Goal: Information Seeking & Learning: Learn about a topic

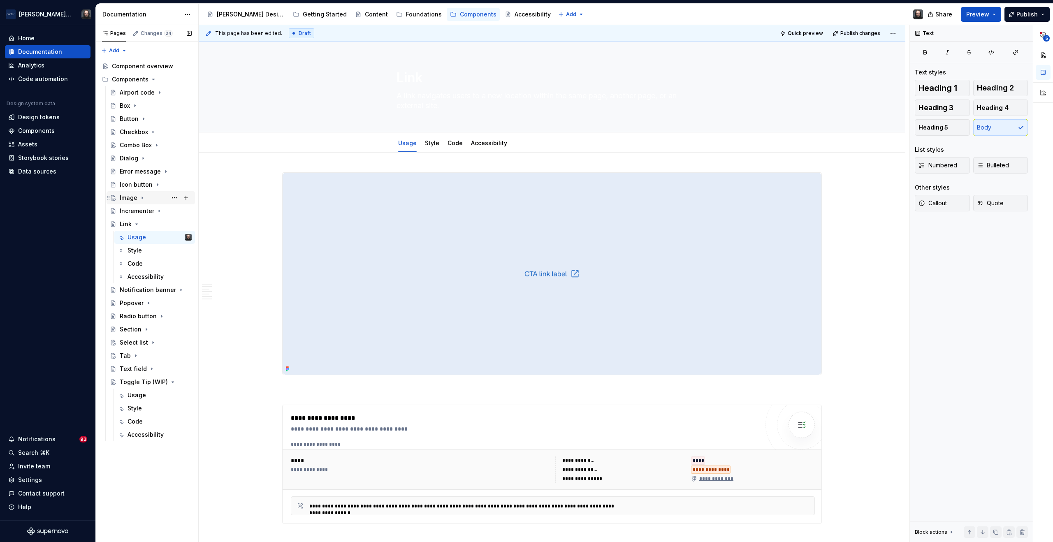
click at [131, 197] on div "Image" at bounding box center [129, 198] width 18 height 8
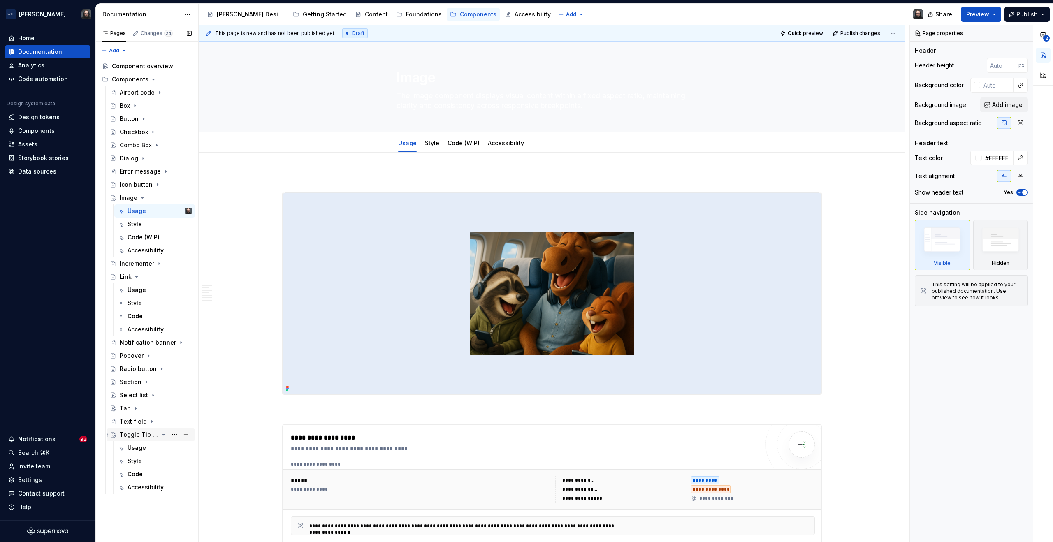
click at [134, 433] on div "Toggle Tip (WIP)" at bounding box center [139, 435] width 39 height 8
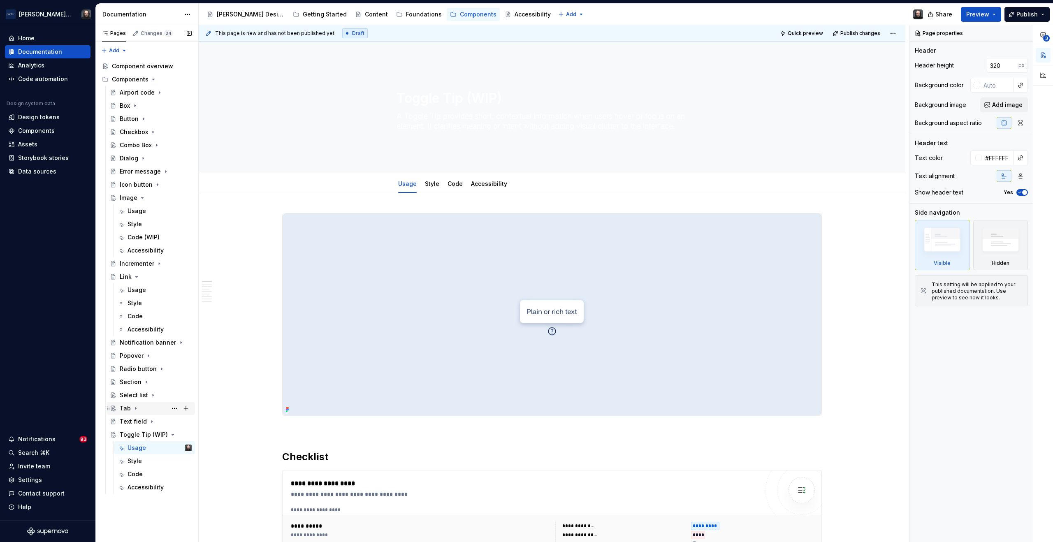
click at [130, 409] on div "Tab" at bounding box center [156, 409] width 72 height 12
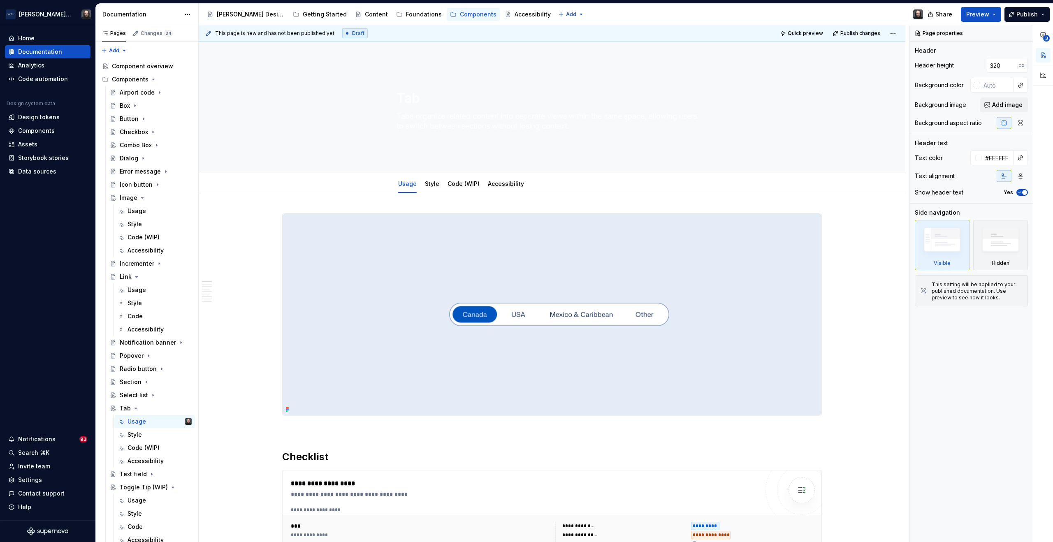
type textarea "*"
